Goal: Information Seeking & Learning: Learn about a topic

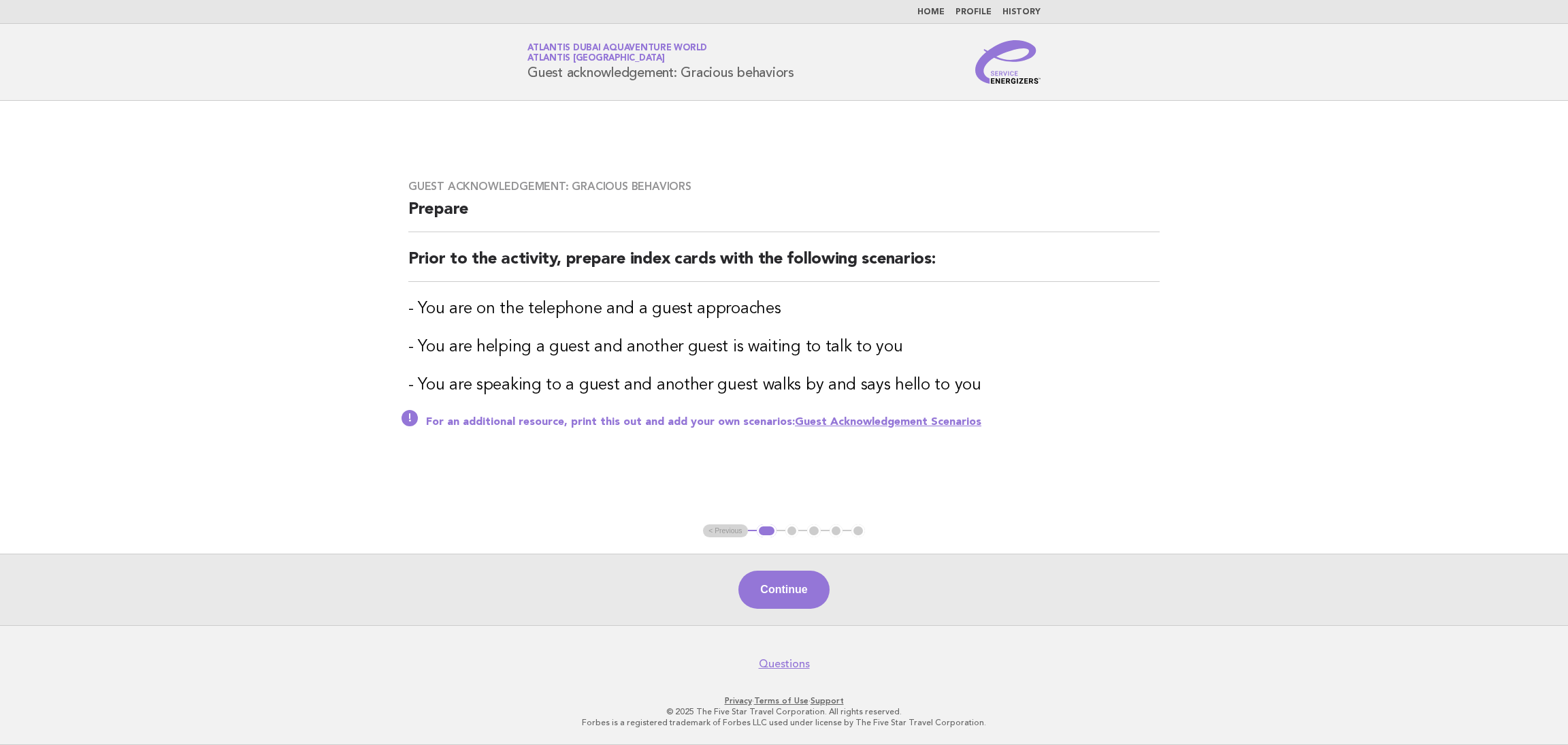
click at [936, 10] on link "Home" at bounding box center [931, 12] width 27 height 8
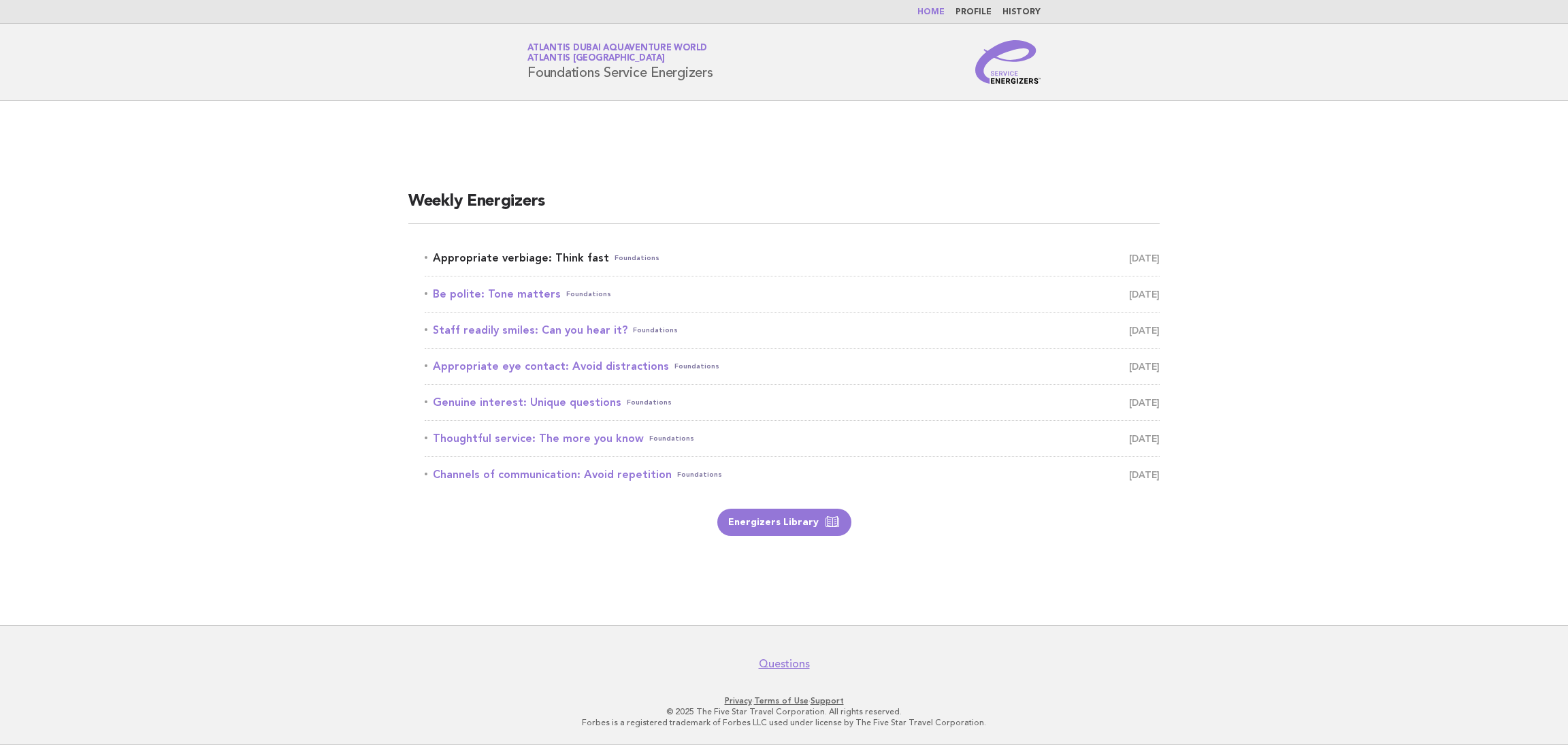
click at [579, 251] on link "Appropriate verbiage: Think fast Foundations [DATE]" at bounding box center [792, 258] width 735 height 19
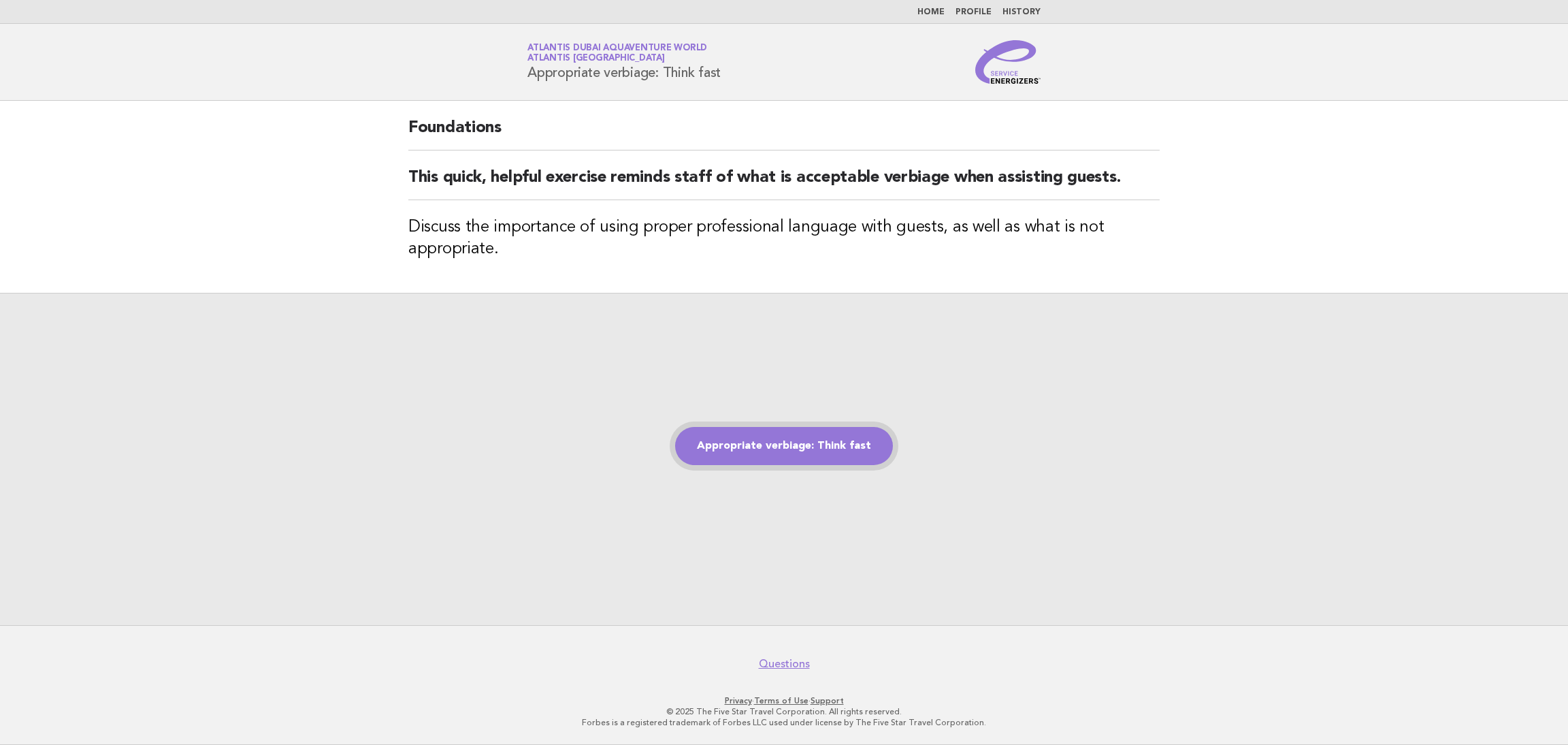
click at [786, 440] on link "Appropriate verbiage: Think fast" at bounding box center [783, 445] width 218 height 38
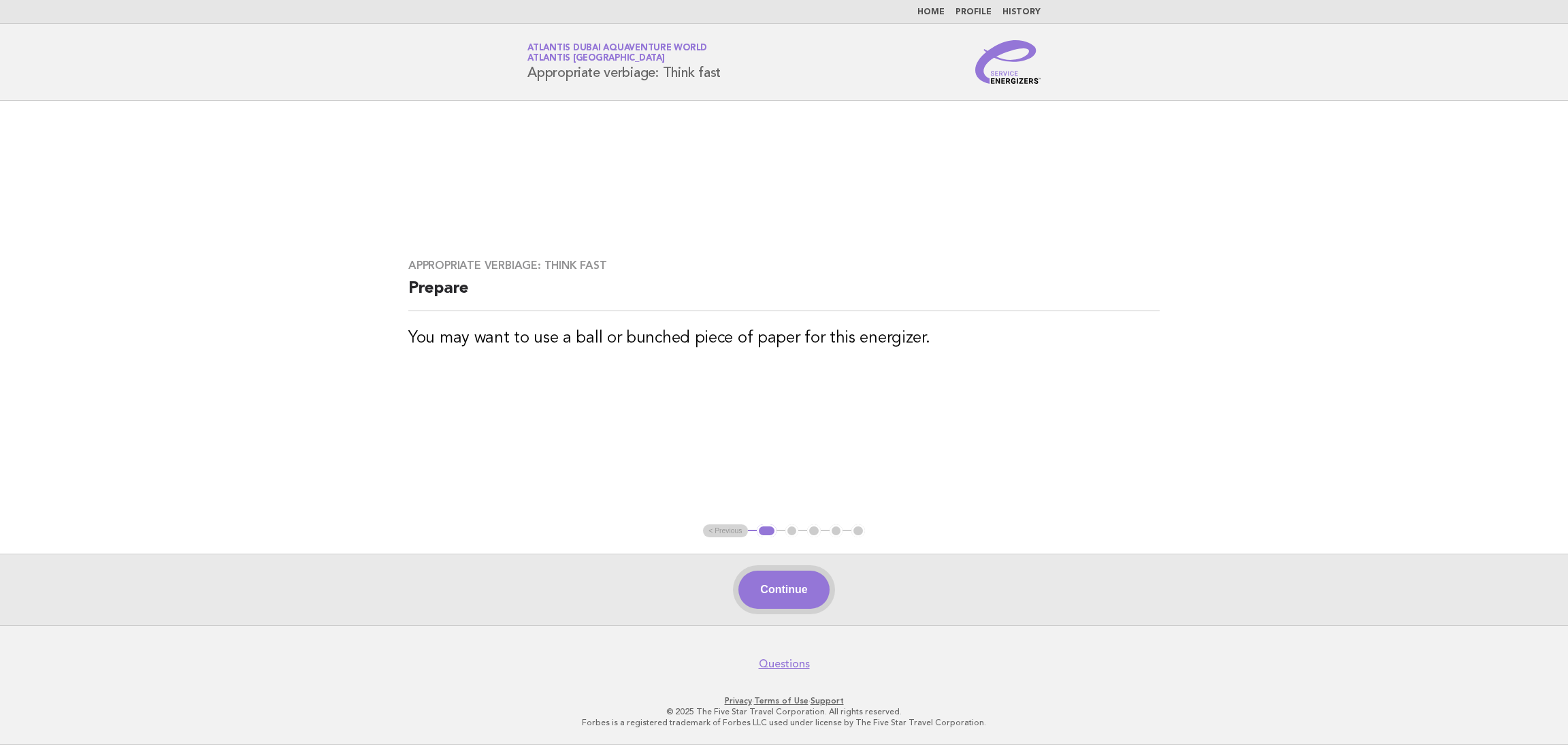
click at [790, 589] on button "Continue" at bounding box center [783, 589] width 91 height 38
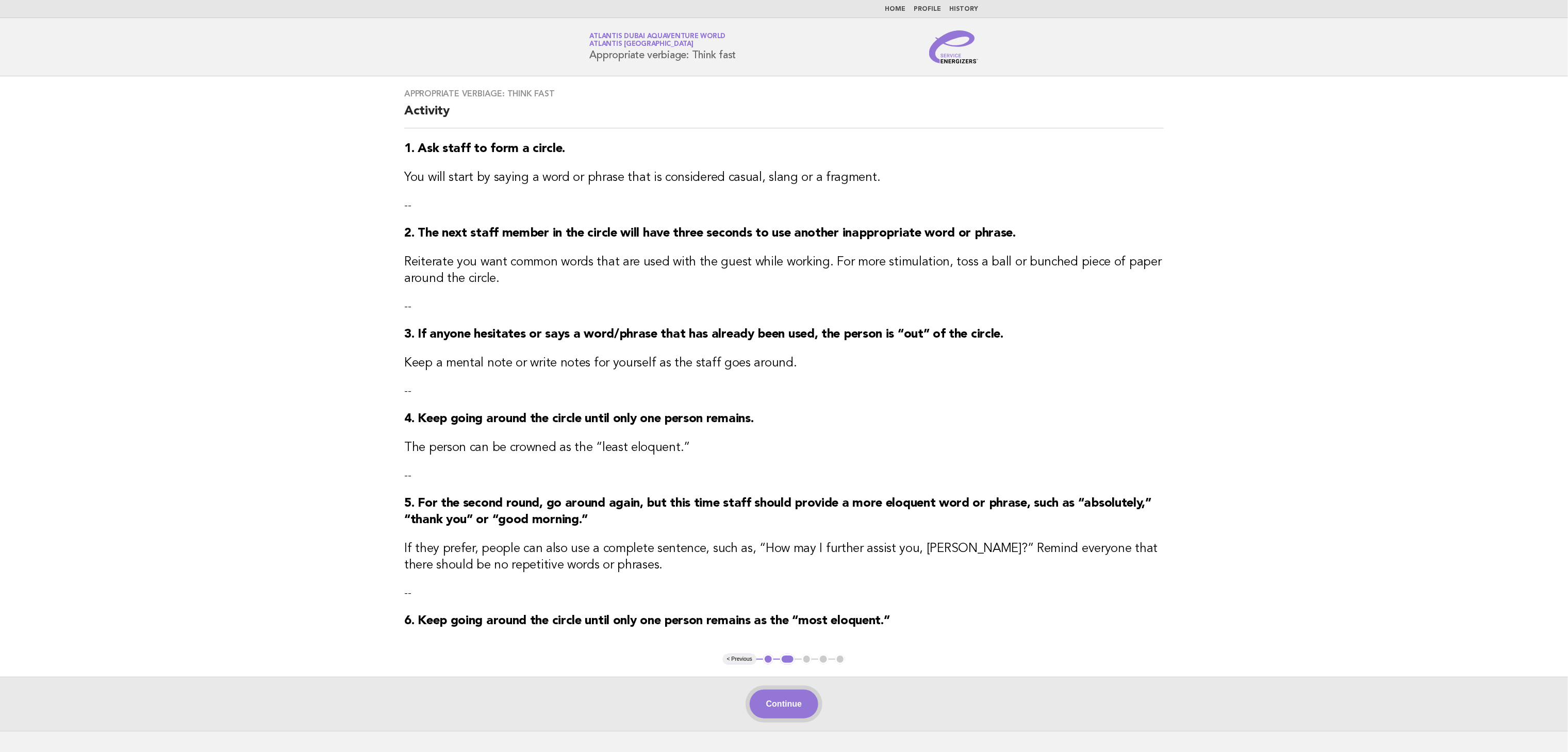
click at [760, 563] on button "Continue" at bounding box center [784, 703] width 69 height 29
